Goal: Obtain resource: Obtain resource

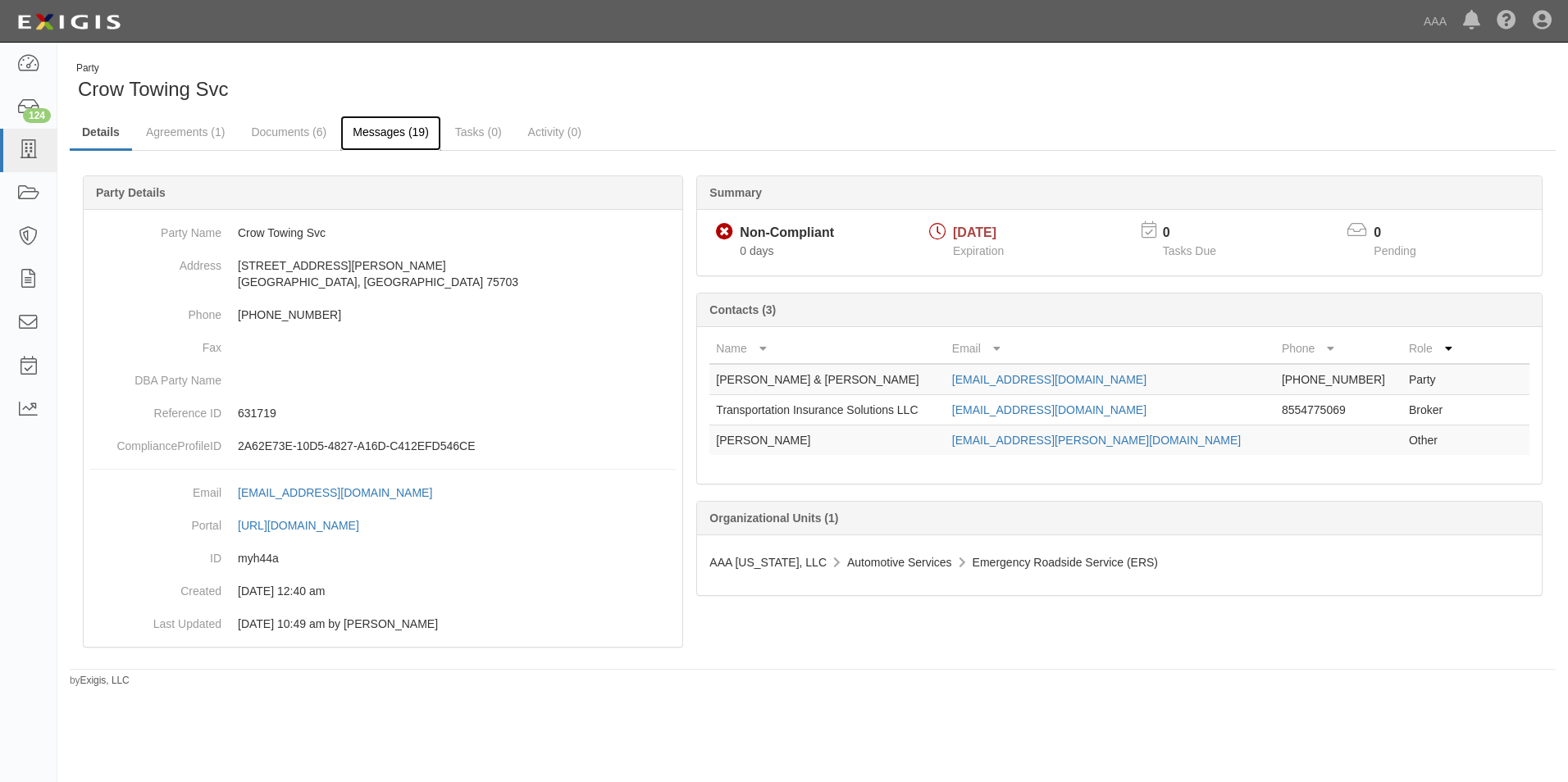
click at [365, 126] on link "Messages (19)" at bounding box center [391, 133] width 101 height 35
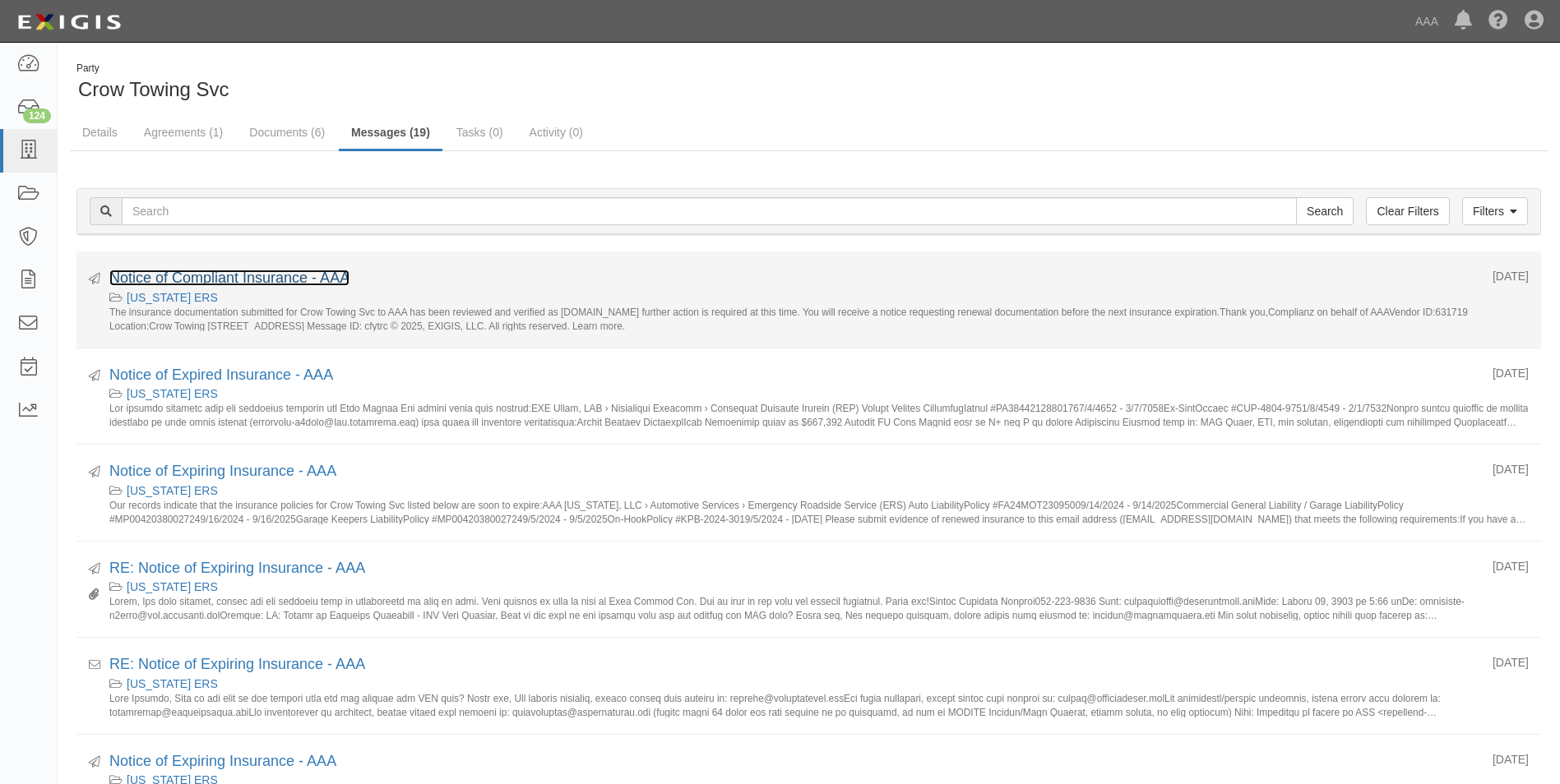
click at [234, 280] on link "Notice of Compliant Insurance - AAA" at bounding box center [229, 278] width 240 height 17
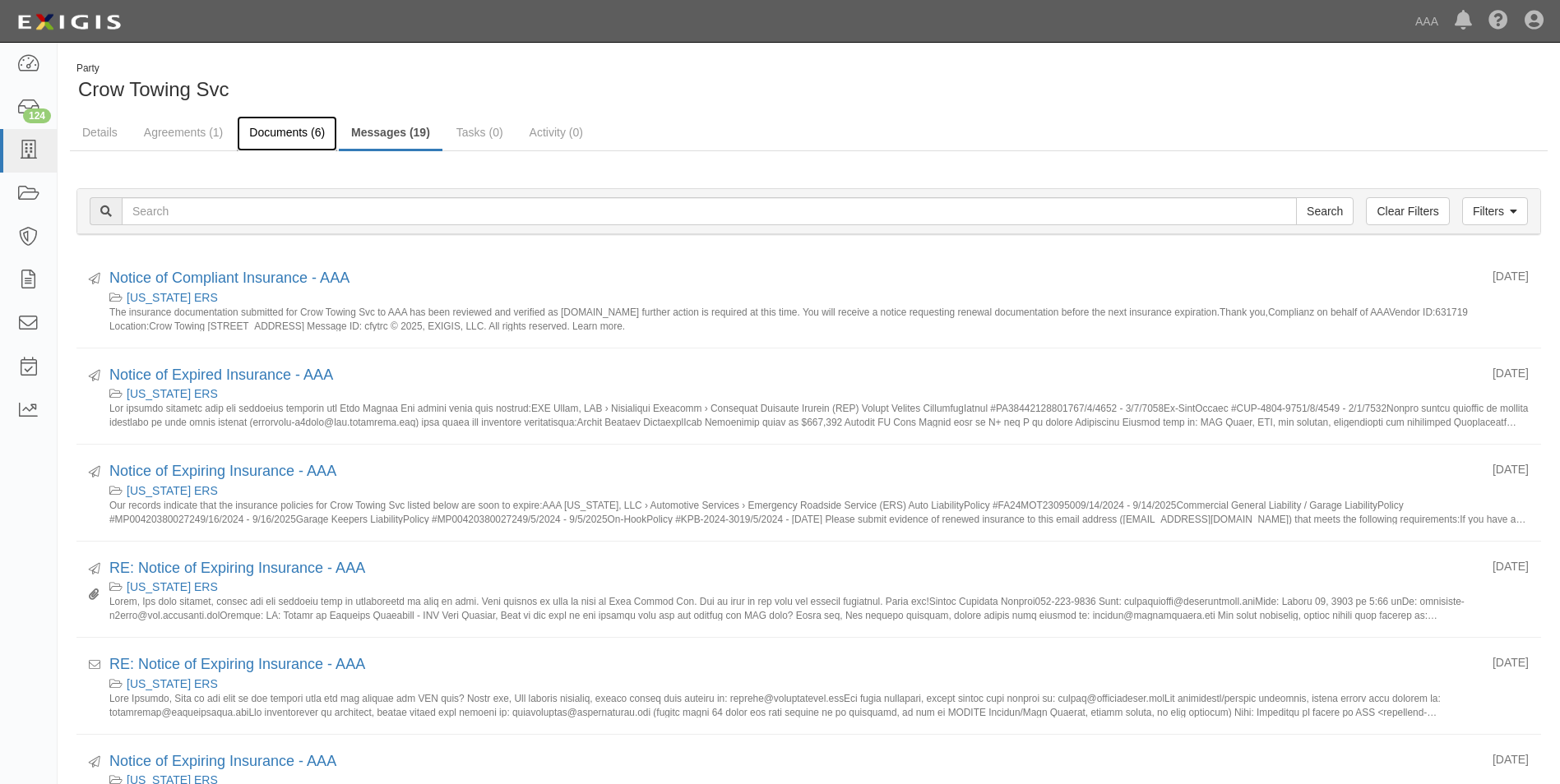
click at [256, 133] on link "Documents (6)" at bounding box center [287, 133] width 100 height 35
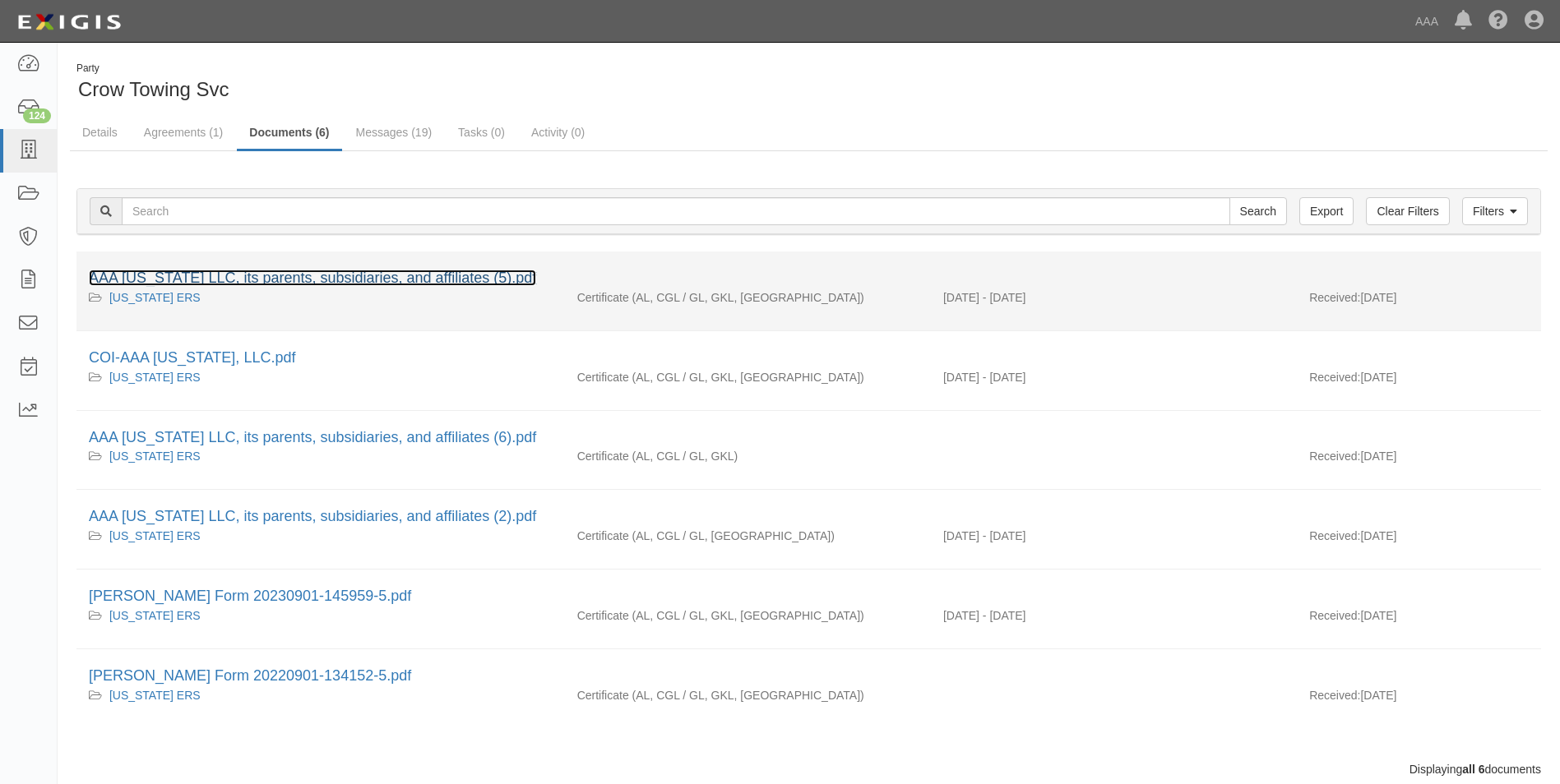
click at [203, 271] on link "AAA Texas LLC, its parents, subsidiaries, and affiliates (5).pdf" at bounding box center [312, 278] width 447 height 17
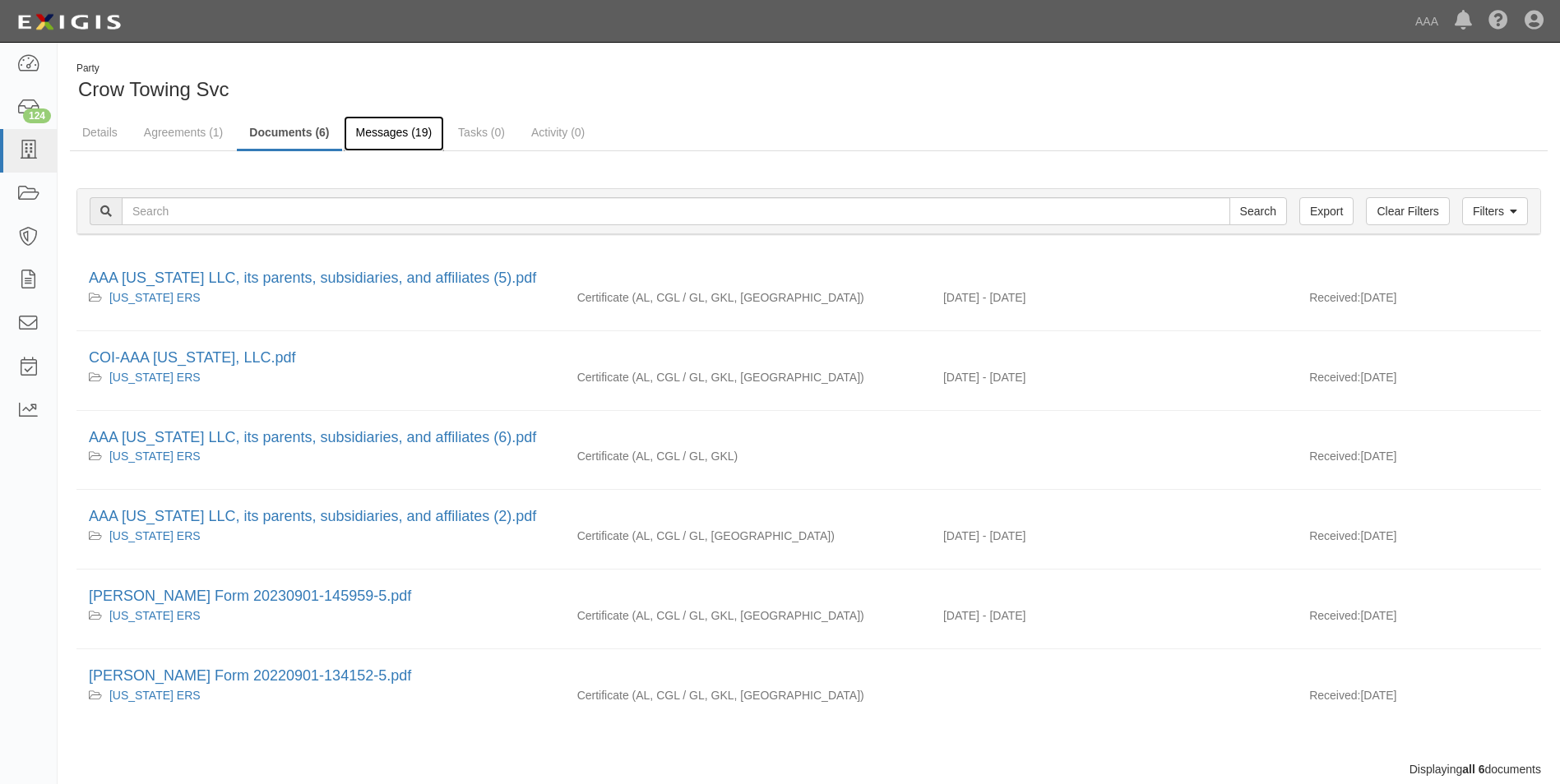
click at [397, 123] on link "Messages (19)" at bounding box center [395, 133] width 101 height 35
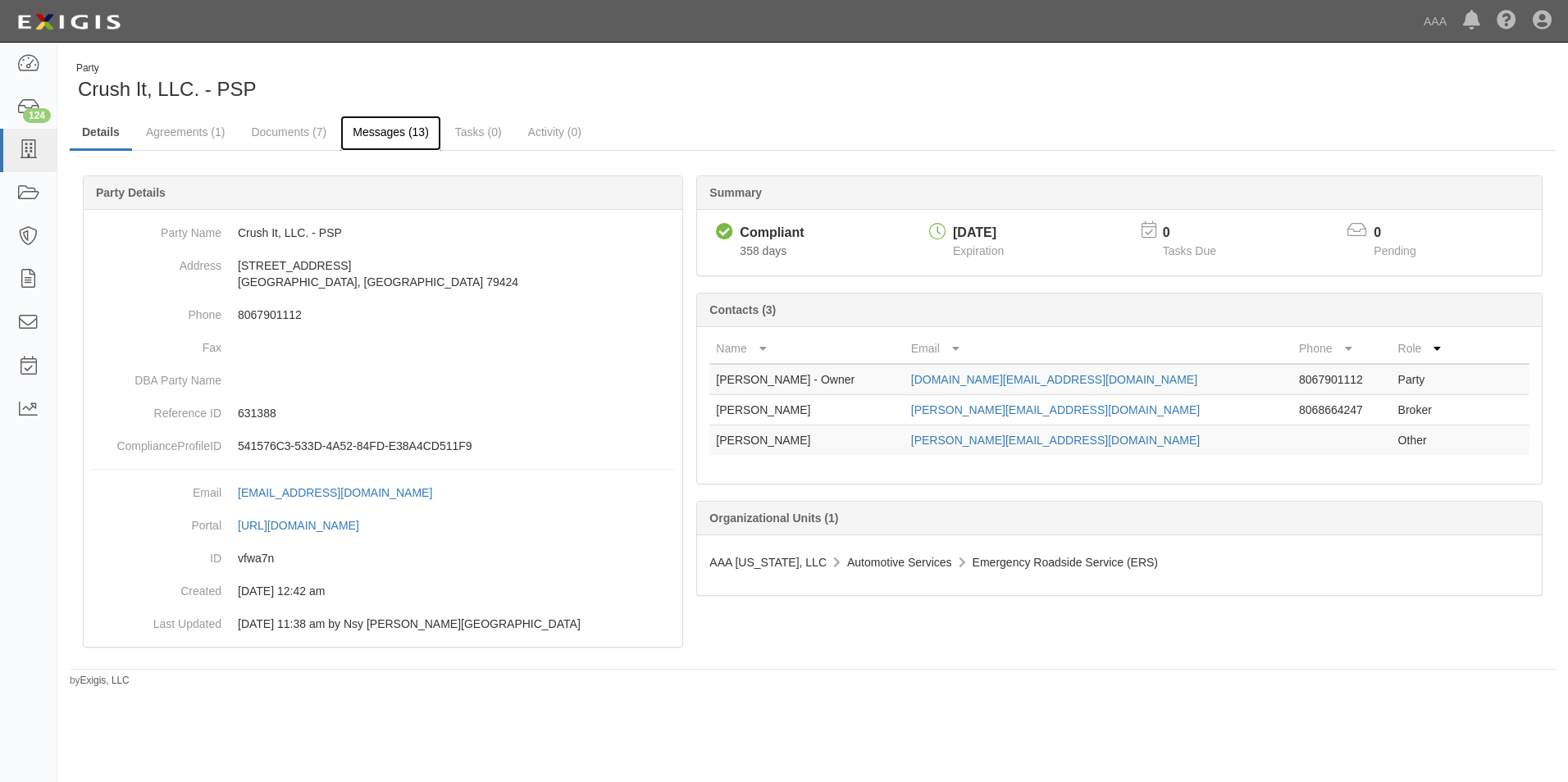
click at [381, 130] on link "Messages (13)" at bounding box center [391, 133] width 101 height 35
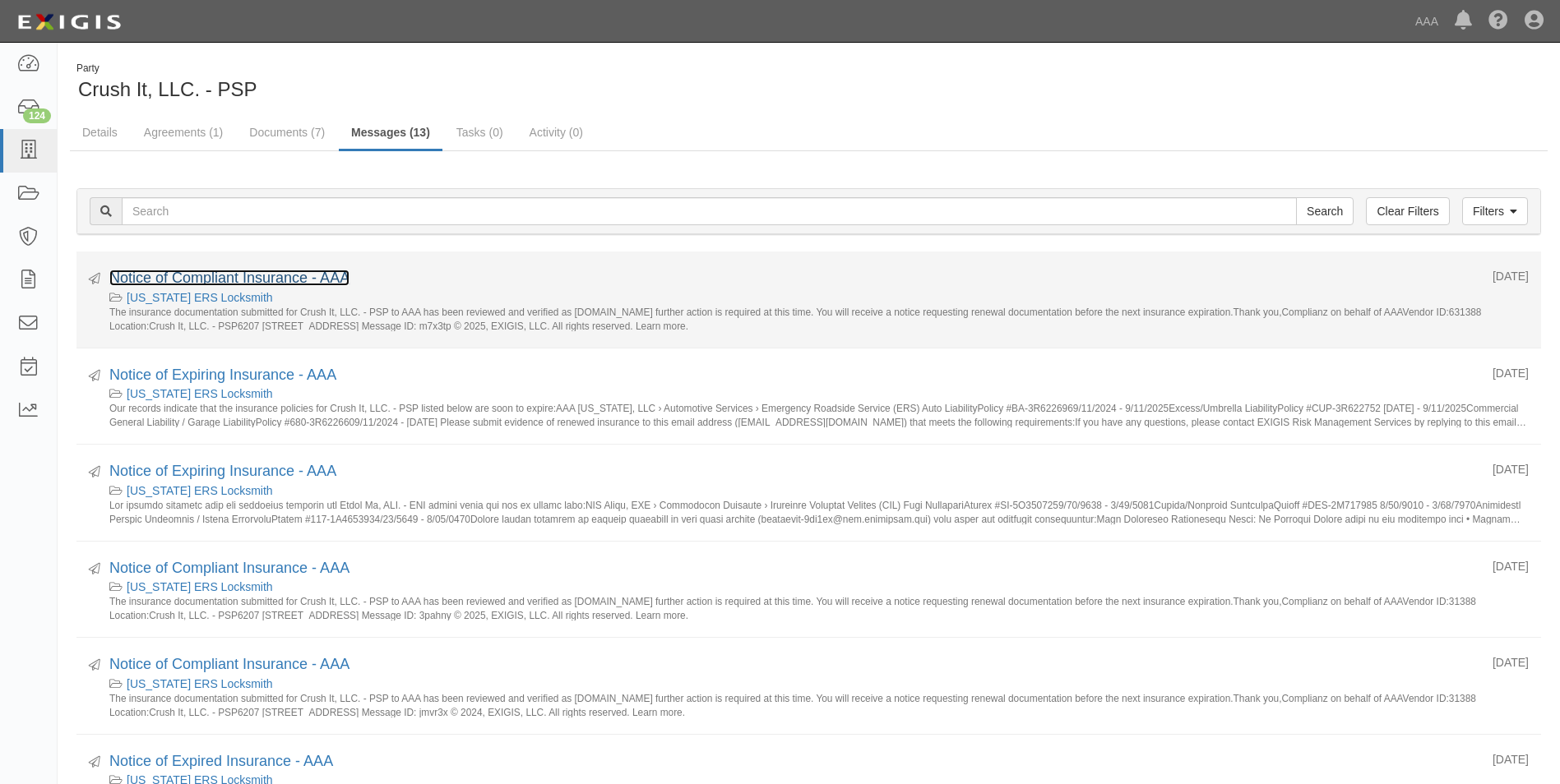
click at [243, 270] on link "Notice of Compliant Insurance - AAA" at bounding box center [229, 278] width 240 height 17
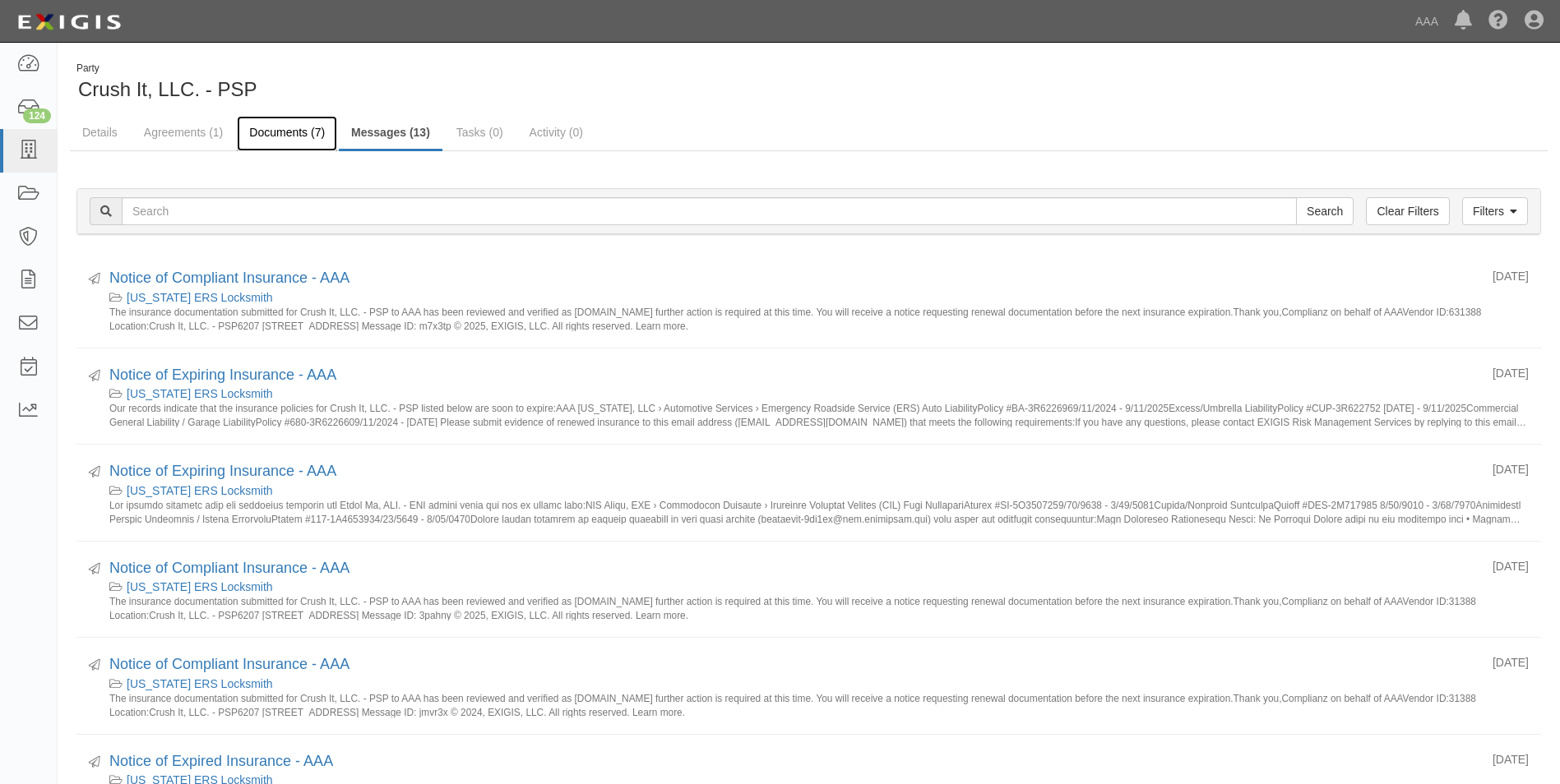
click at [280, 132] on link "Documents (7)" at bounding box center [287, 133] width 100 height 35
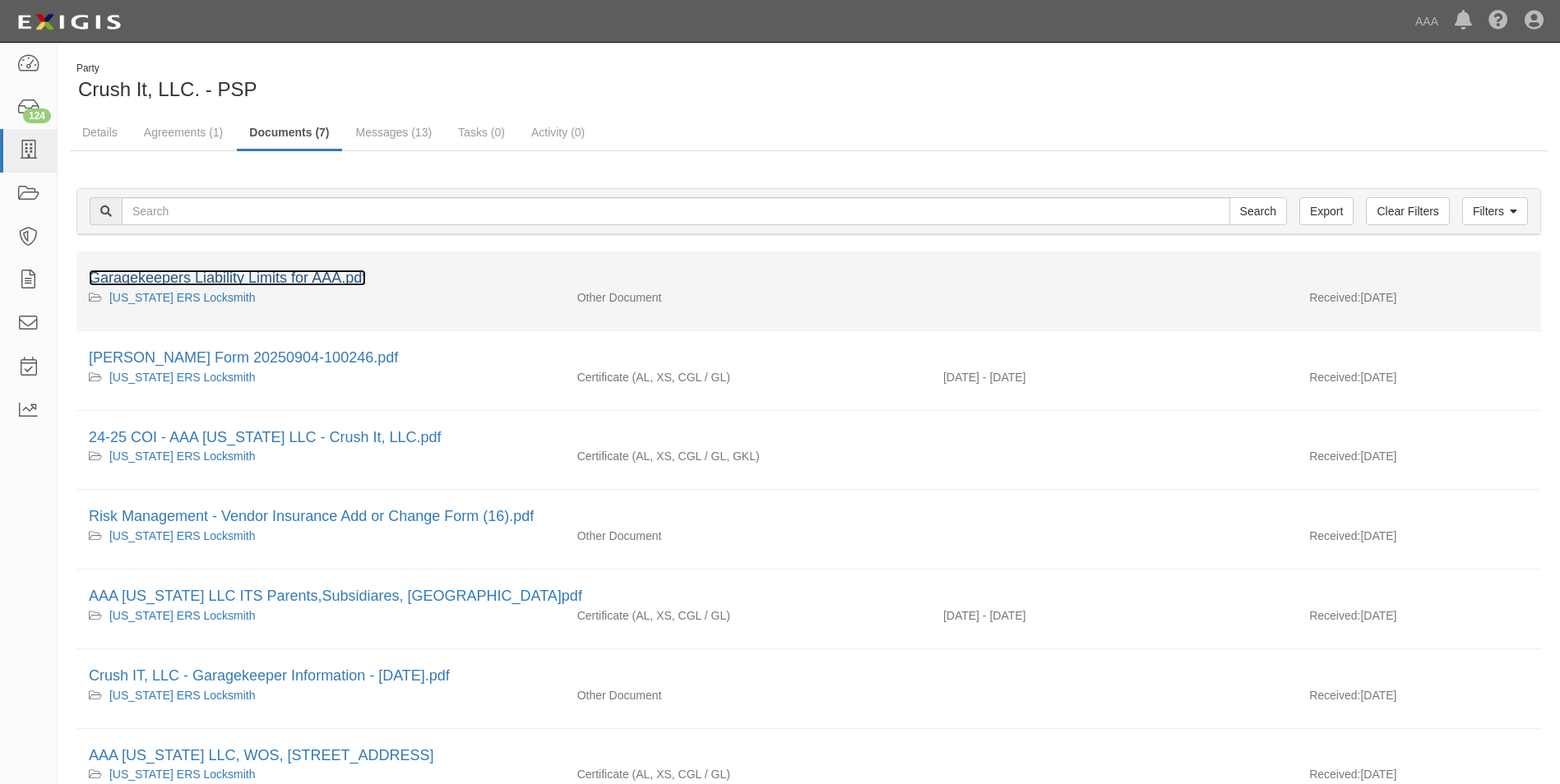
click at [196, 277] on link "Garagekeepers Liability Limits for AAA.pdf" at bounding box center [227, 278] width 277 height 17
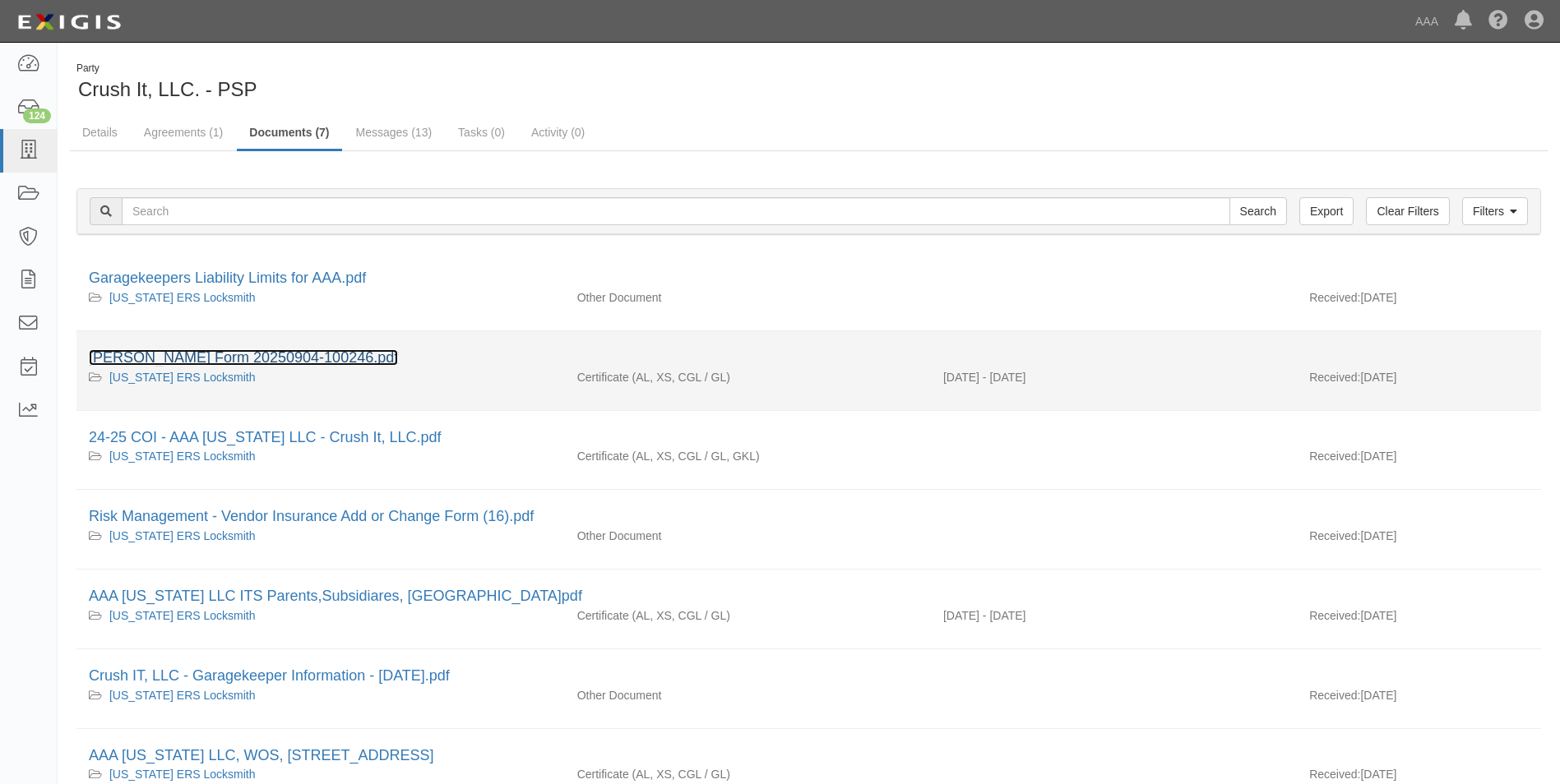
click at [148, 352] on link "ACORD Form 20250904-100246.pdf" at bounding box center [243, 357] width 309 height 17
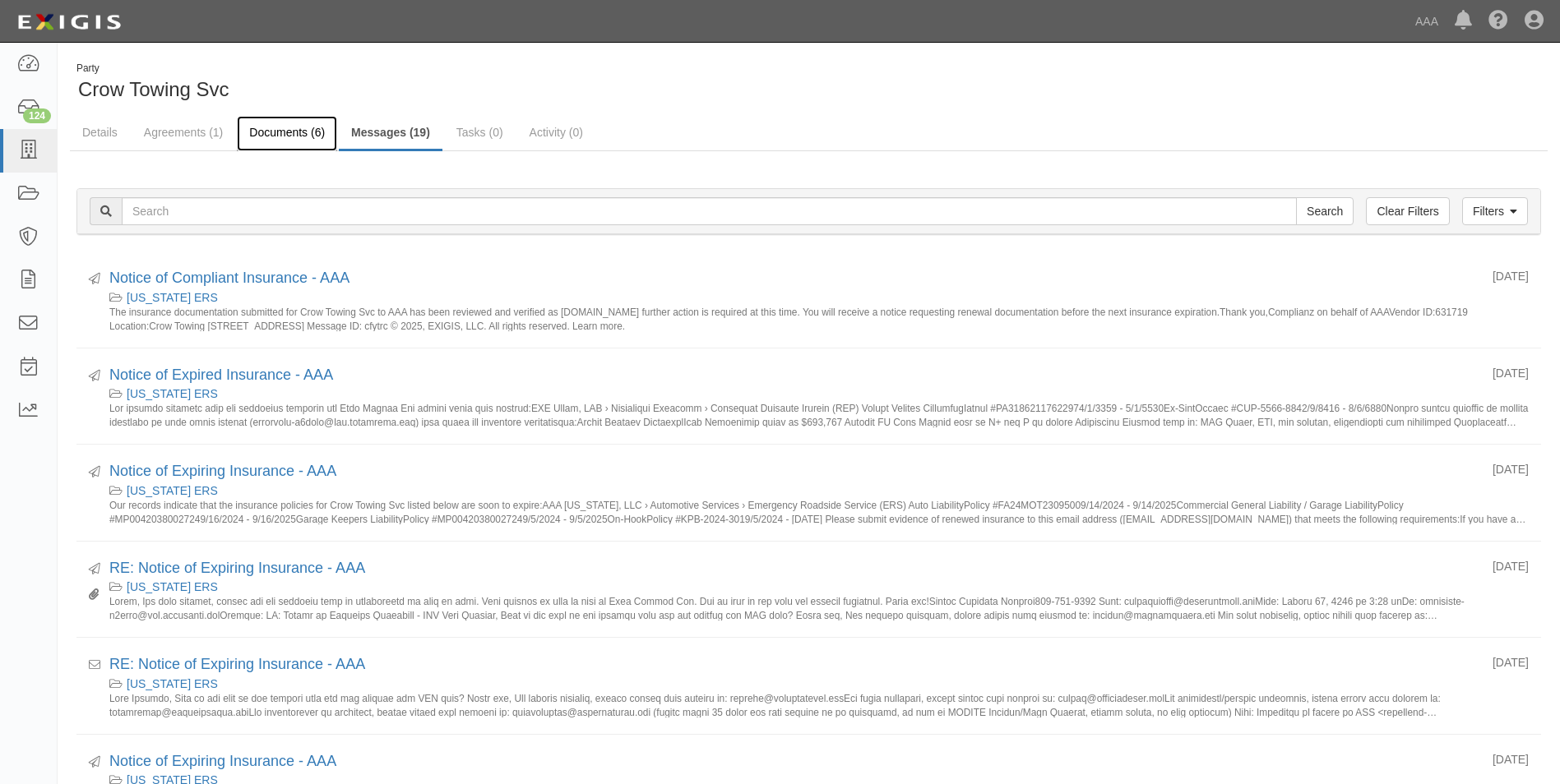
click at [297, 125] on link "Documents (6)" at bounding box center [287, 133] width 100 height 35
